Goal: Task Accomplishment & Management: Use online tool/utility

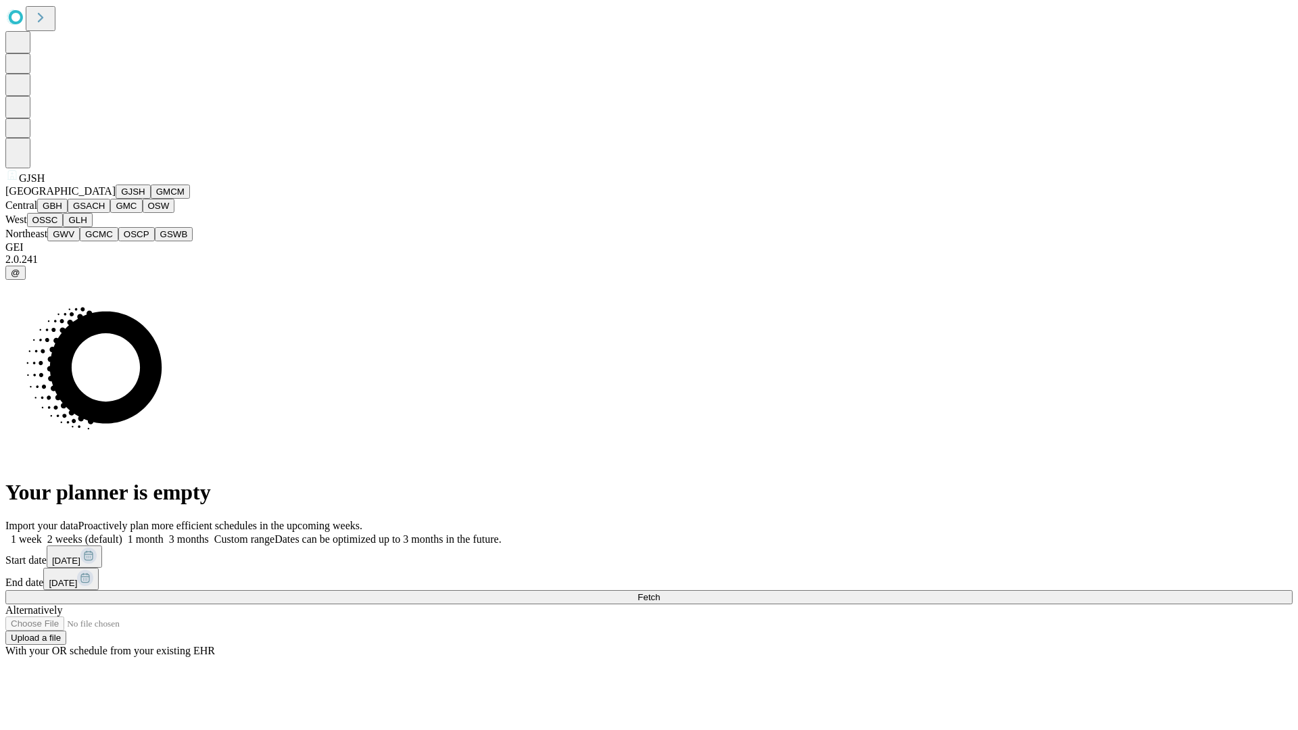
click at [116, 199] on button "GJSH" at bounding box center [133, 192] width 35 height 14
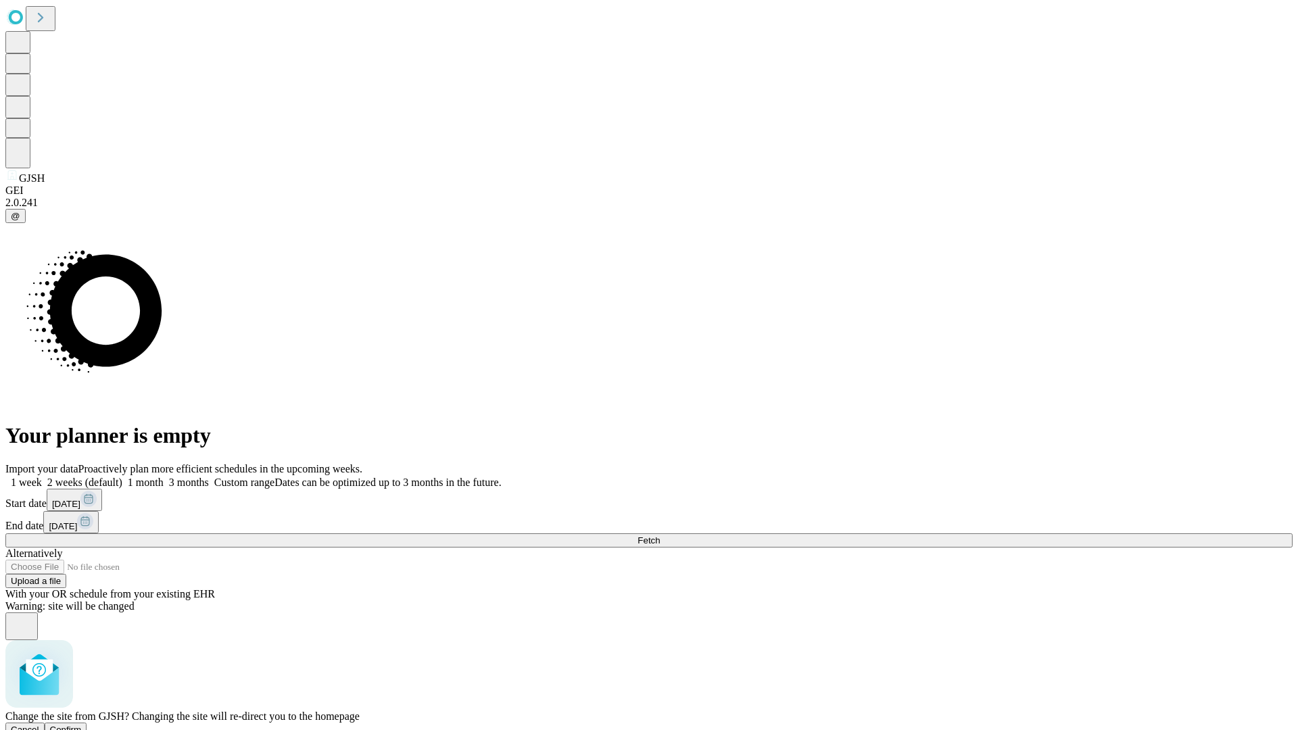
click at [82, 725] on span "Confirm" at bounding box center [66, 730] width 32 height 10
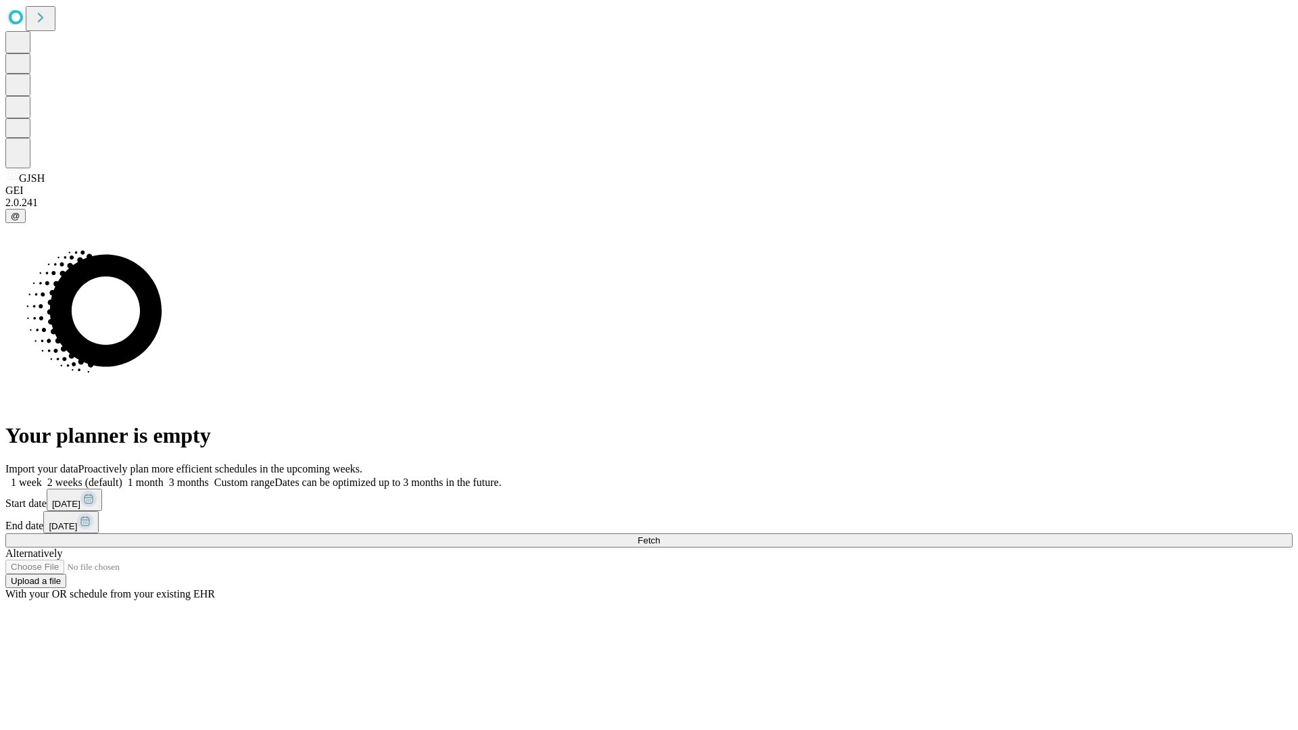
click at [122, 477] on label "2 weeks (default)" at bounding box center [82, 482] width 80 height 11
click at [660, 536] on span "Fetch" at bounding box center [649, 541] width 22 height 10
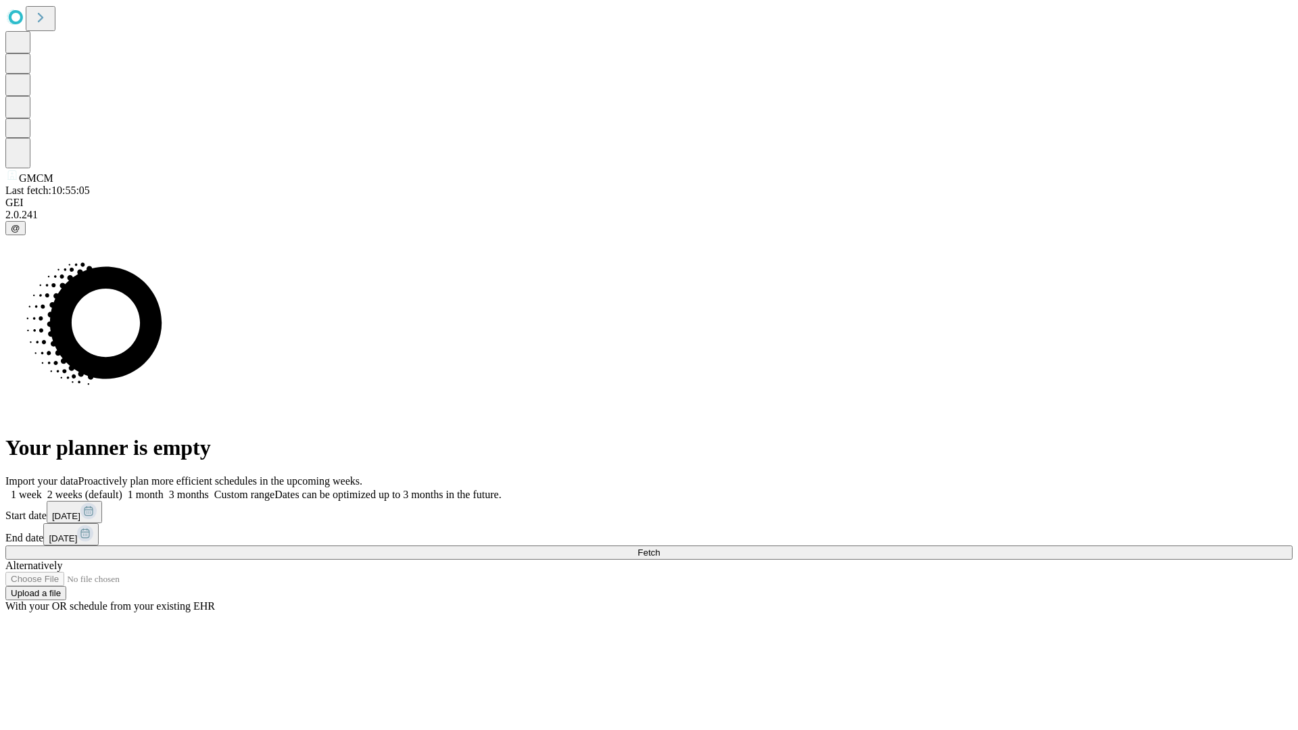
click at [122, 489] on label "2 weeks (default)" at bounding box center [82, 494] width 80 height 11
click at [660, 548] on span "Fetch" at bounding box center [649, 553] width 22 height 10
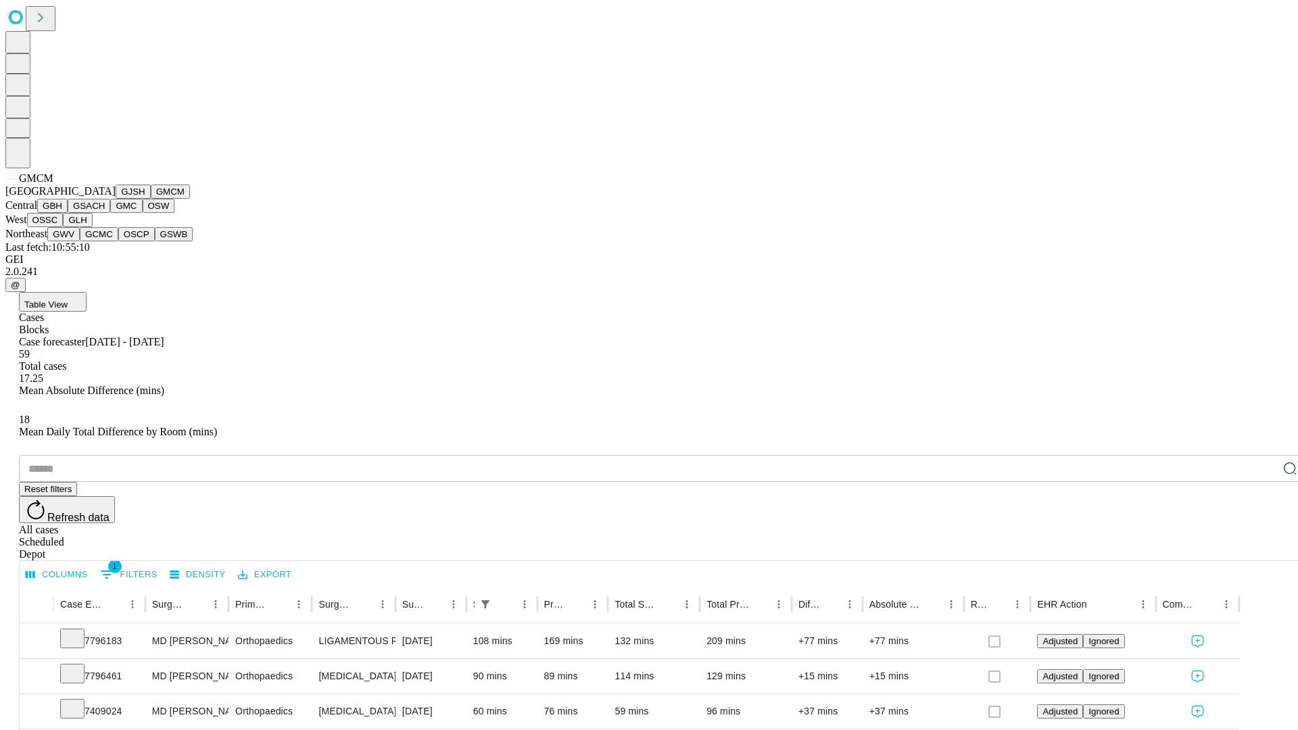
click at [68, 213] on button "GBH" at bounding box center [52, 206] width 30 height 14
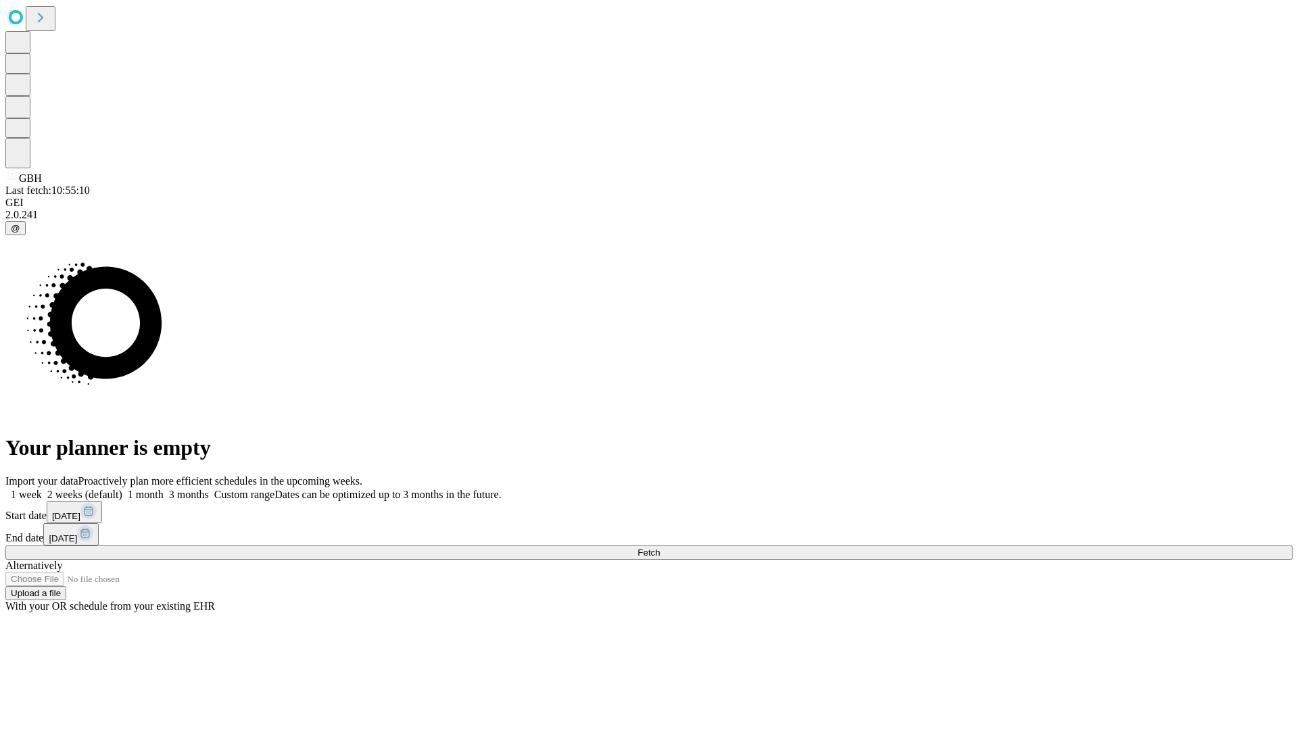
click at [122, 489] on label "2 weeks (default)" at bounding box center [82, 494] width 80 height 11
click at [660, 548] on span "Fetch" at bounding box center [649, 553] width 22 height 10
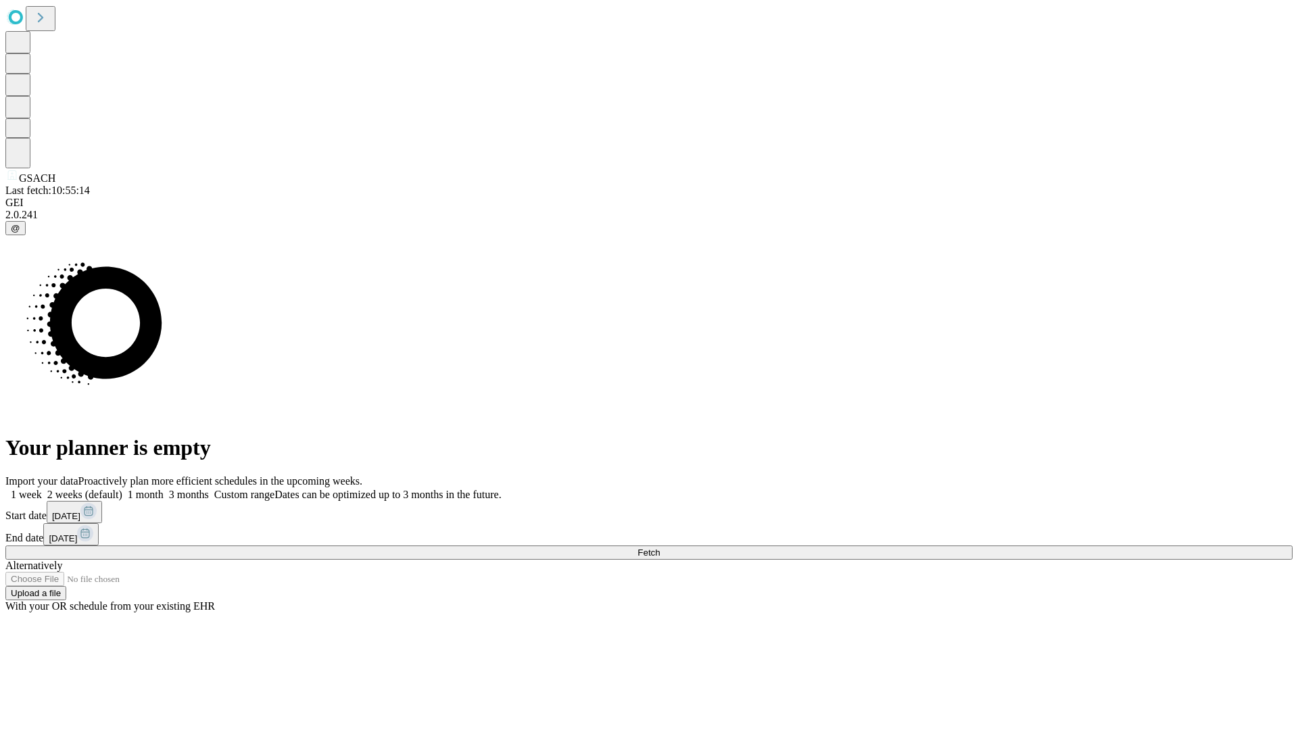
click at [122, 489] on label "2 weeks (default)" at bounding box center [82, 494] width 80 height 11
click at [660, 548] on span "Fetch" at bounding box center [649, 553] width 22 height 10
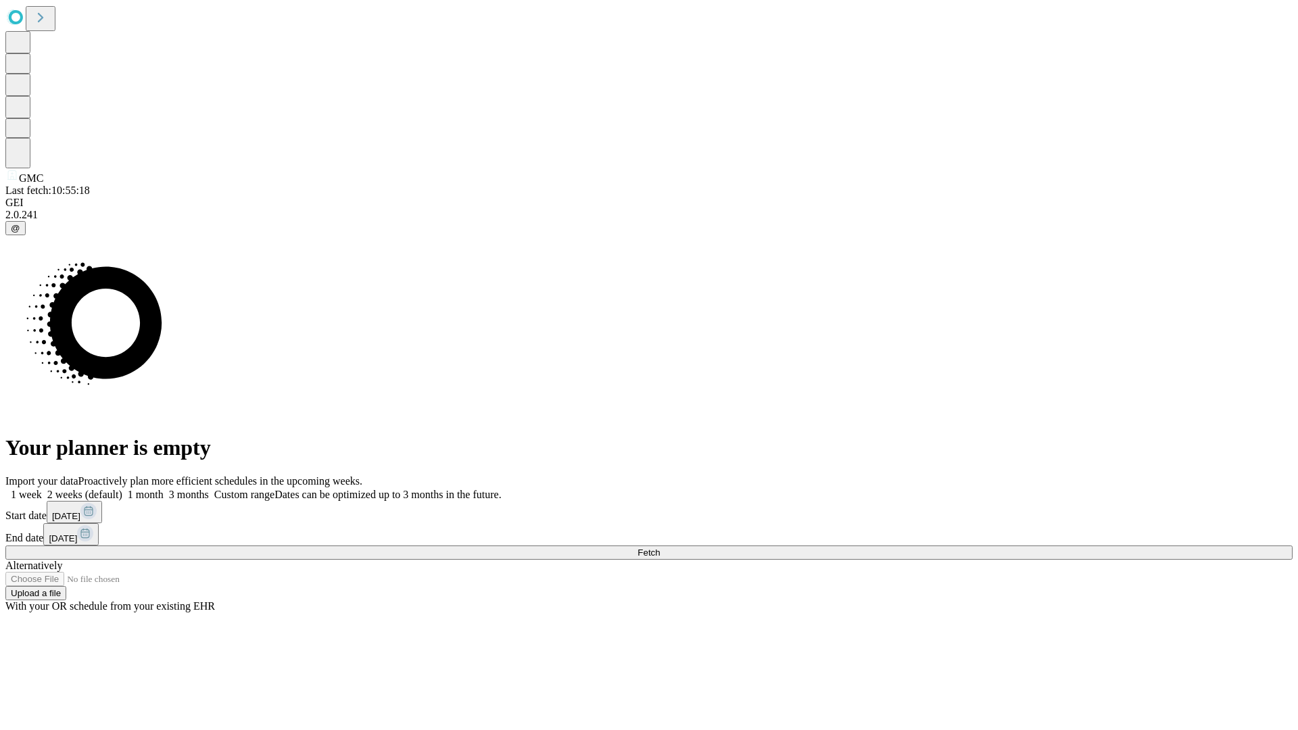
click at [122, 489] on label "2 weeks (default)" at bounding box center [82, 494] width 80 height 11
click at [660, 548] on span "Fetch" at bounding box center [649, 553] width 22 height 10
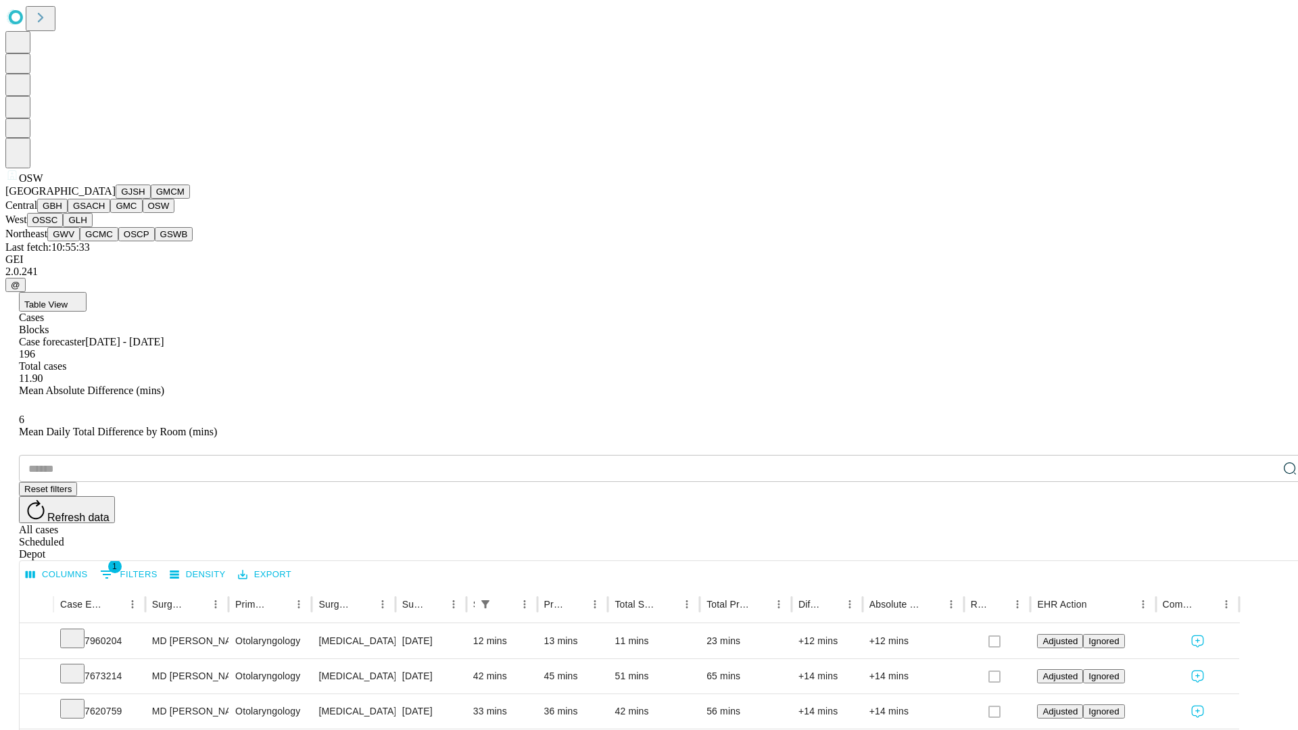
click at [64, 227] on button "OSSC" at bounding box center [45, 220] width 37 height 14
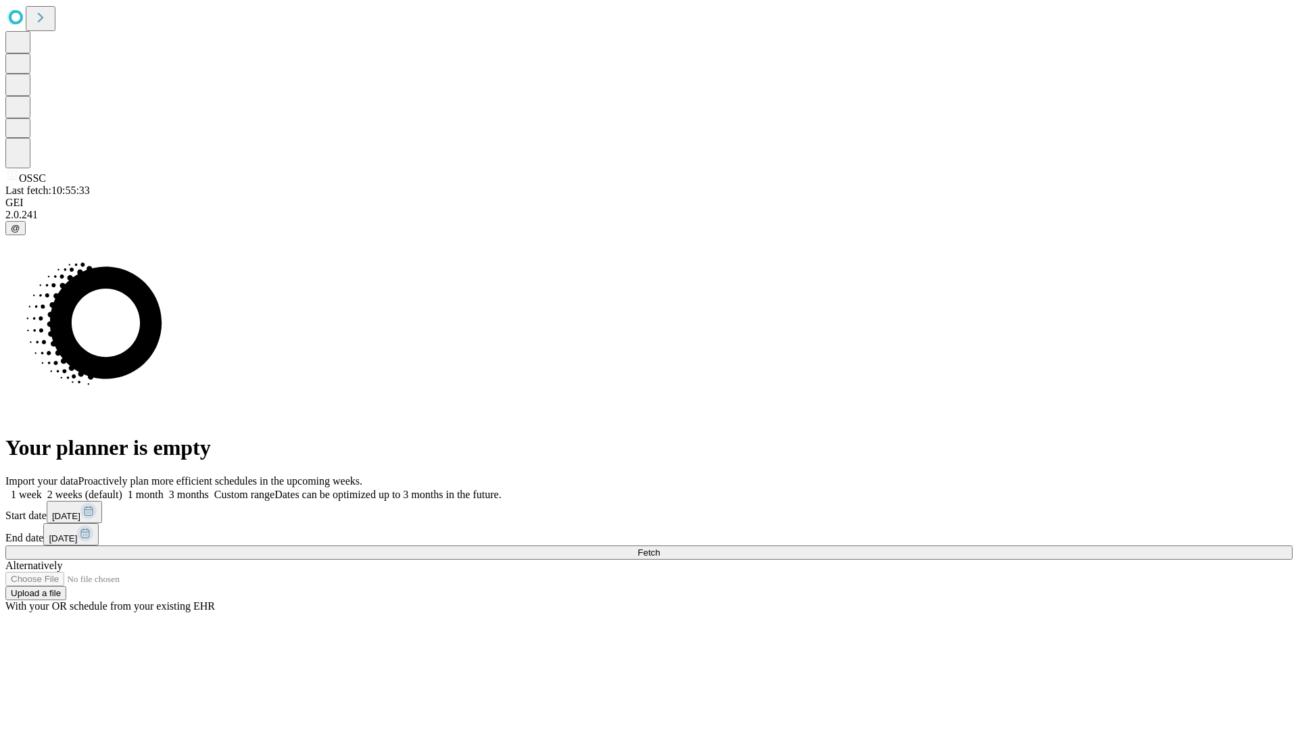
click at [122, 489] on label "2 weeks (default)" at bounding box center [82, 494] width 80 height 11
click at [660, 548] on span "Fetch" at bounding box center [649, 553] width 22 height 10
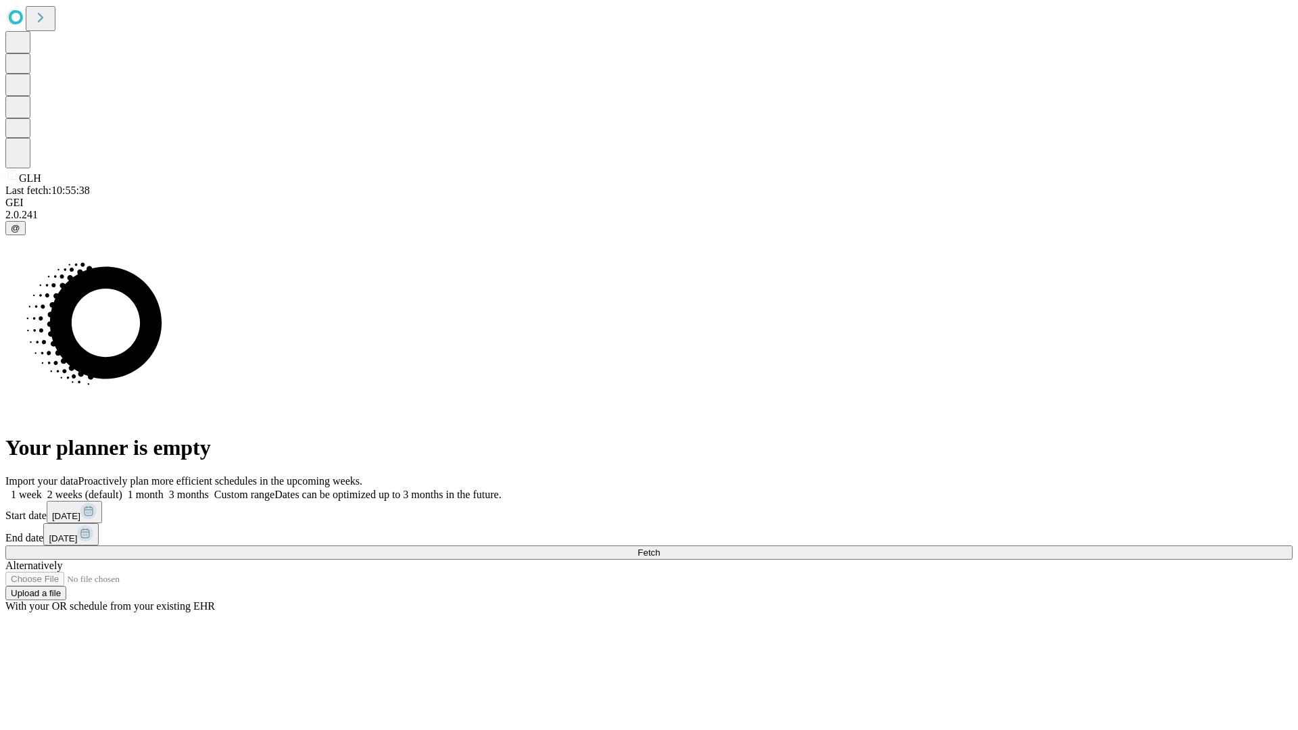
click at [122, 489] on label "2 weeks (default)" at bounding box center [82, 494] width 80 height 11
click at [660, 548] on span "Fetch" at bounding box center [649, 553] width 22 height 10
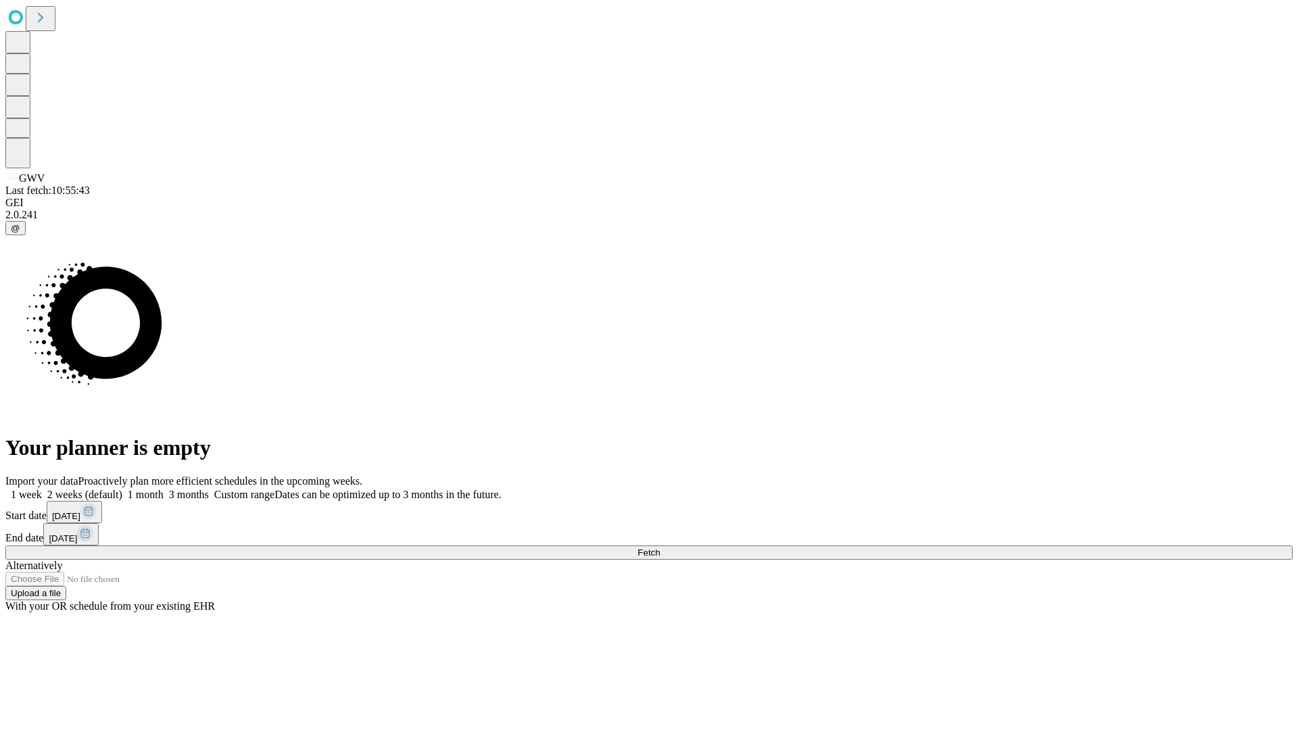
click at [122, 489] on label "2 weeks (default)" at bounding box center [82, 494] width 80 height 11
click at [660, 548] on span "Fetch" at bounding box center [649, 553] width 22 height 10
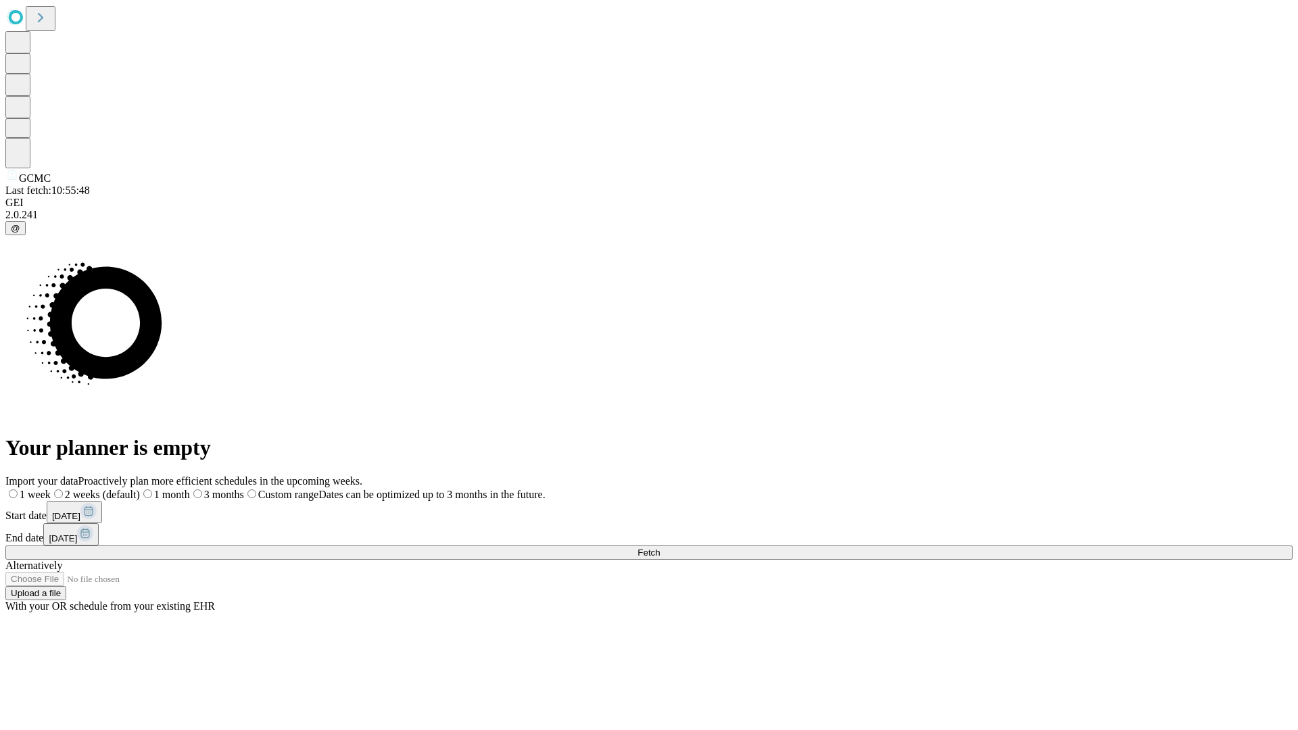
click at [140, 489] on label "2 weeks (default)" at bounding box center [95, 494] width 89 height 11
click at [660, 548] on span "Fetch" at bounding box center [649, 553] width 22 height 10
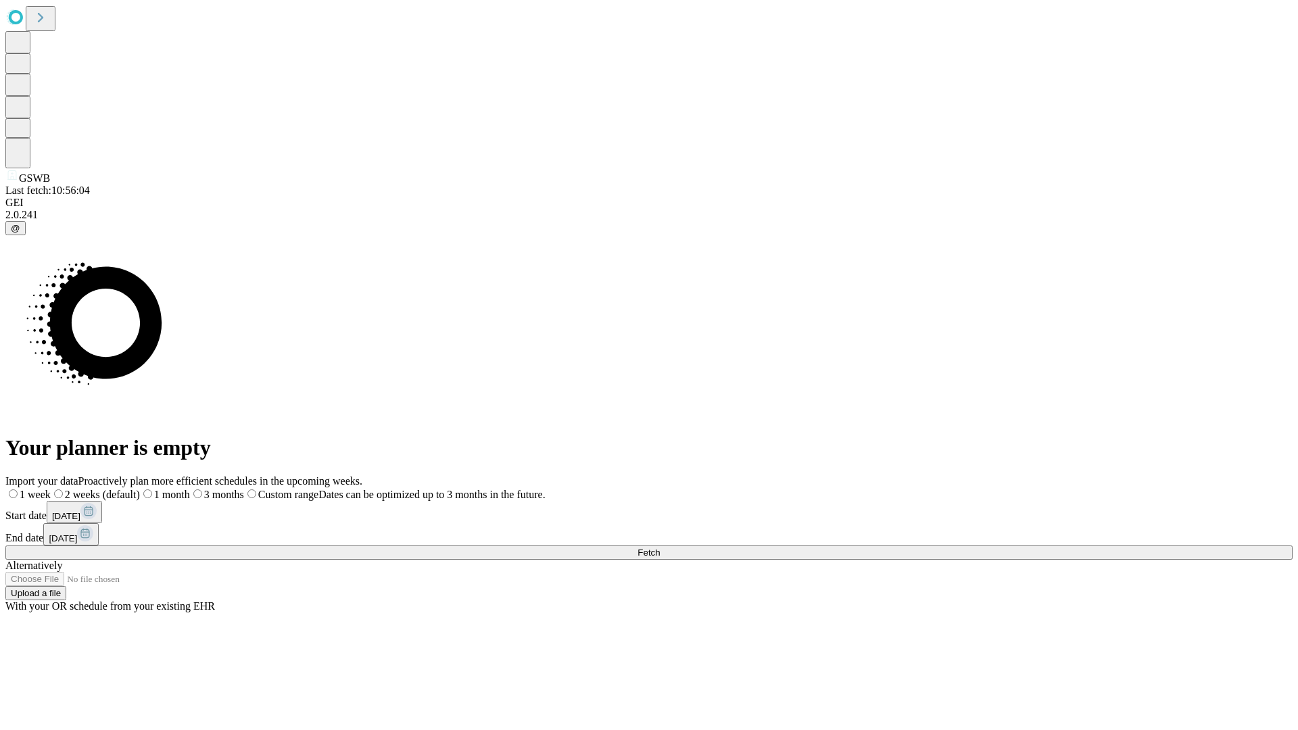
click at [660, 548] on span "Fetch" at bounding box center [649, 553] width 22 height 10
